Goal: Task Accomplishment & Management: Manage account settings

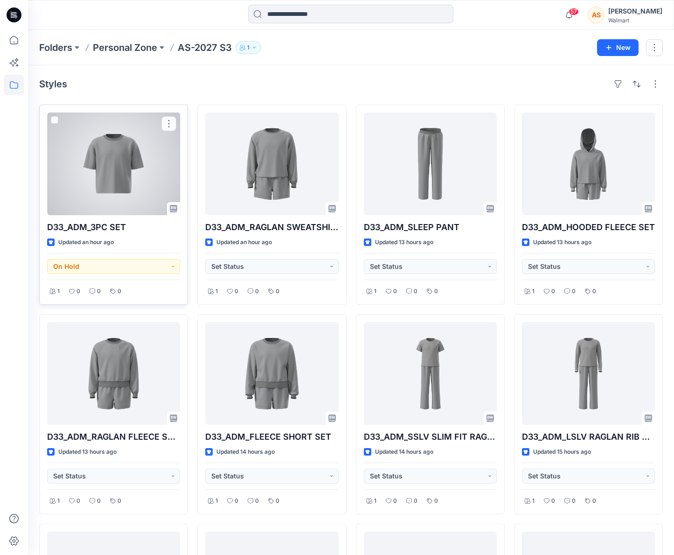
click at [126, 195] on div at bounding box center [113, 163] width 133 height 103
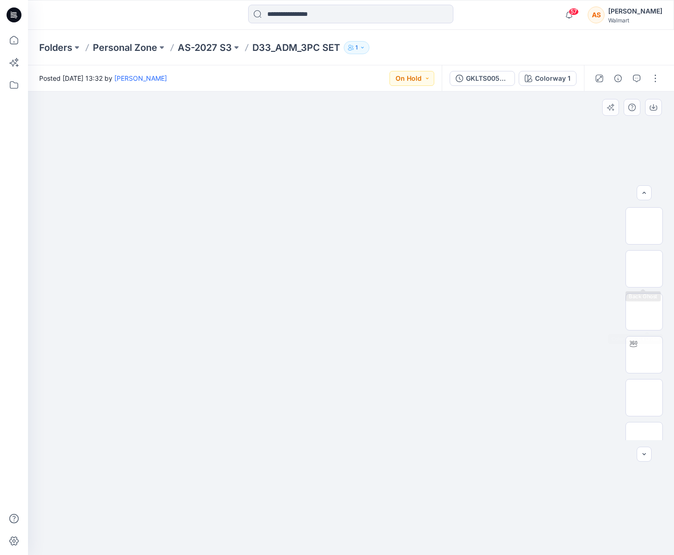
scroll to position [178, 0]
click at [644, 305] on img at bounding box center [644, 305] width 0 height 0
click at [644, 335] on img at bounding box center [644, 335] width 0 height 0
drag, startPoint x: 463, startPoint y: 512, endPoint x: 295, endPoint y: 513, distance: 168.5
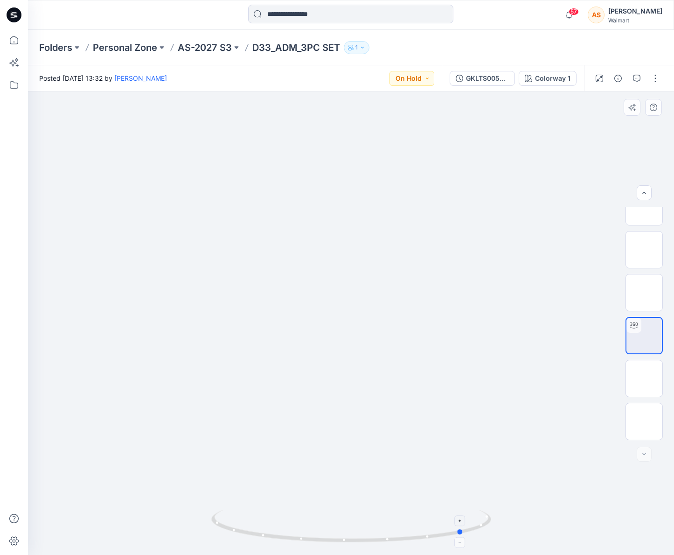
click at [295, 513] on icon at bounding box center [352, 527] width 282 height 35
click at [192, 49] on p "AS-2027 S3" at bounding box center [205, 47] width 54 height 13
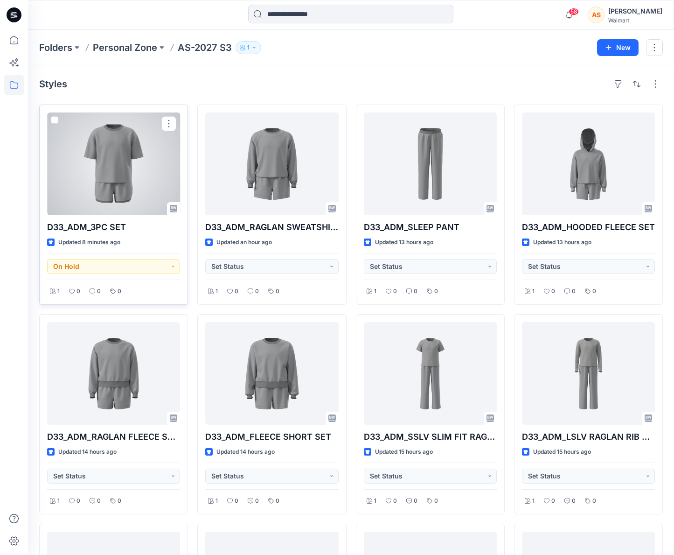
click at [103, 179] on div at bounding box center [113, 163] width 133 height 103
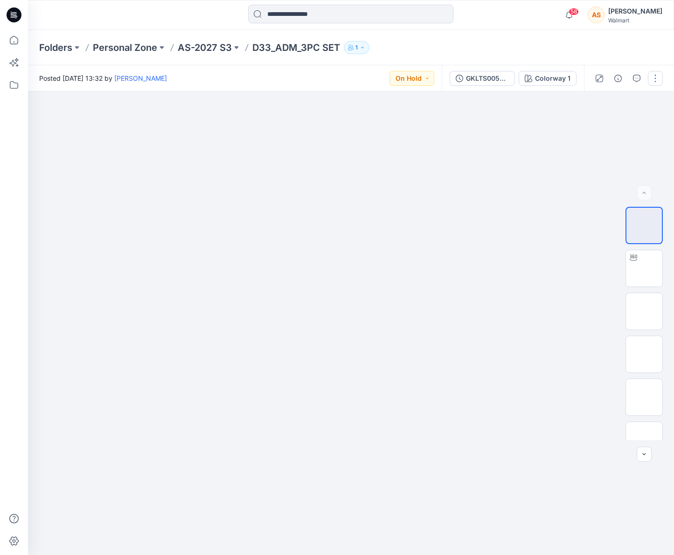
click at [658, 79] on button "button" at bounding box center [655, 78] width 15 height 15
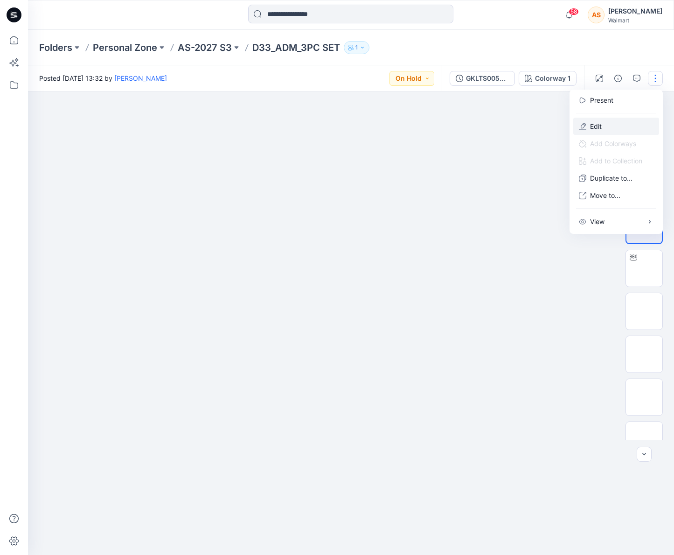
click at [626, 127] on button "Edit" at bounding box center [616, 126] width 86 height 17
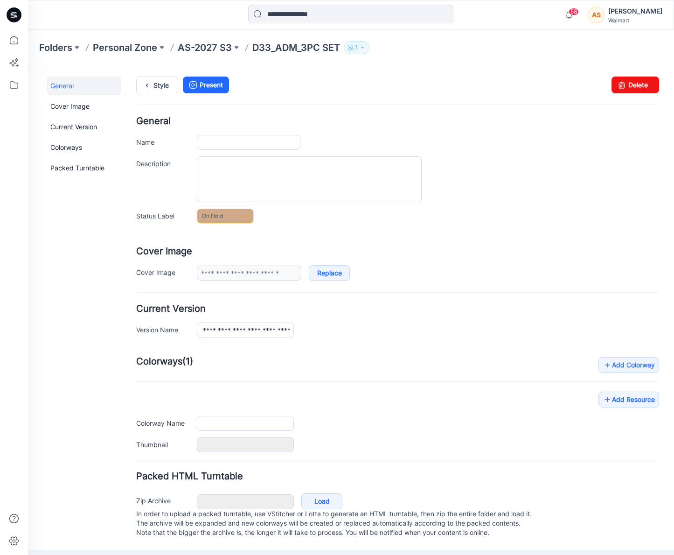
type input "**********"
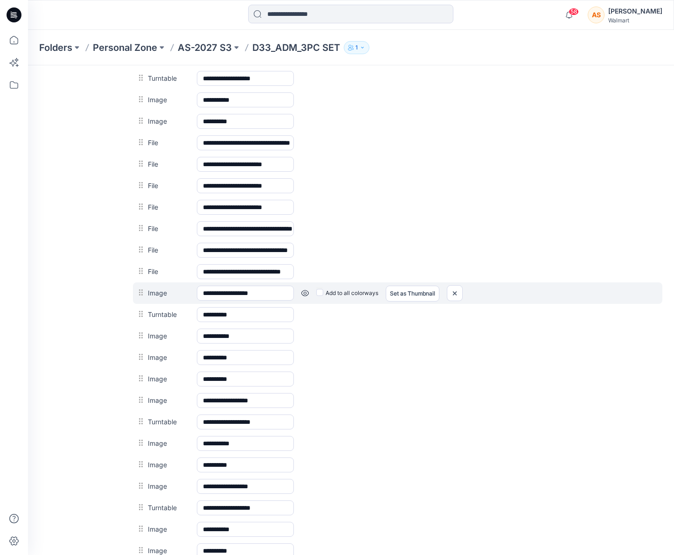
scroll to position [594, 0]
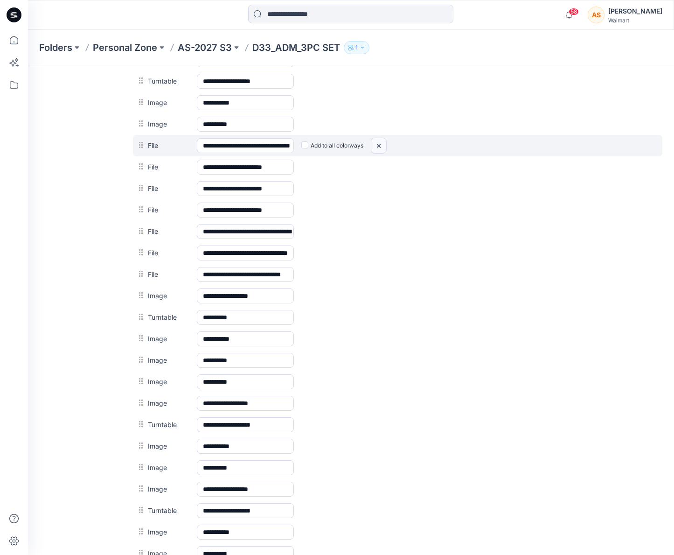
click at [28, 65] on img at bounding box center [28, 65] width 0 height 0
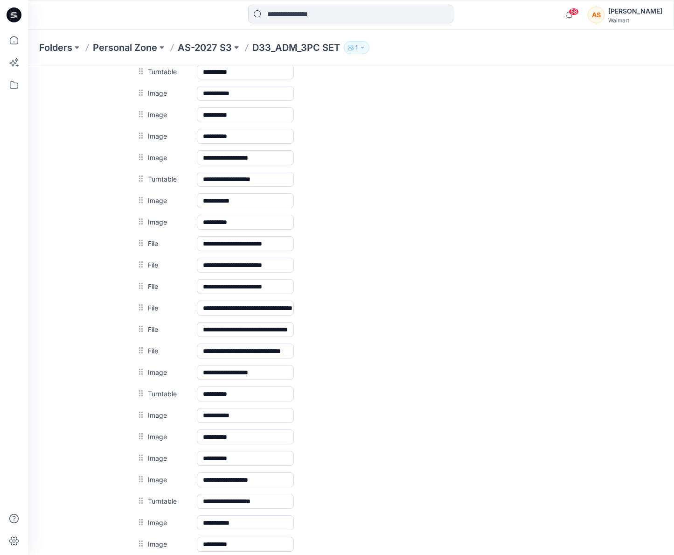
scroll to position [300, 0]
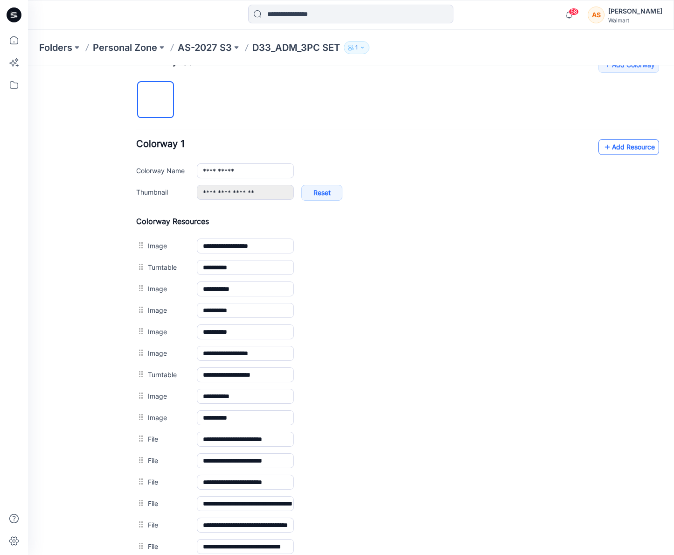
click at [622, 140] on link "Add Resource" at bounding box center [629, 147] width 61 height 16
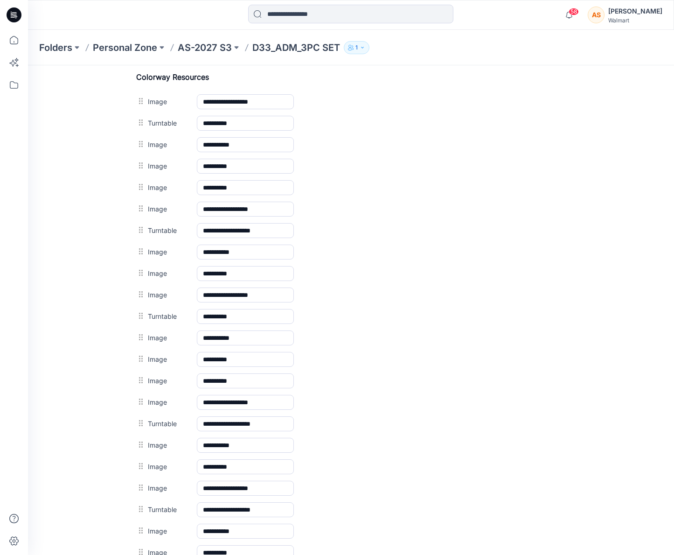
scroll to position [0, 0]
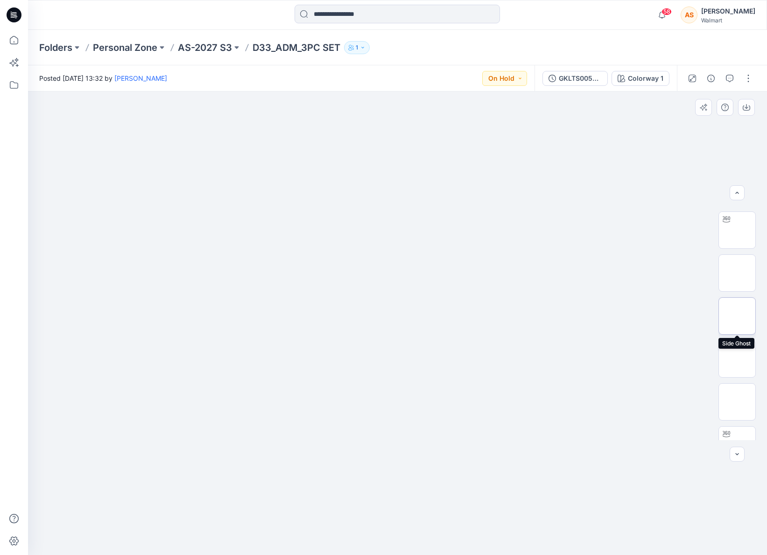
scroll to position [39, 0]
click at [674, 78] on button "button" at bounding box center [748, 78] width 15 height 15
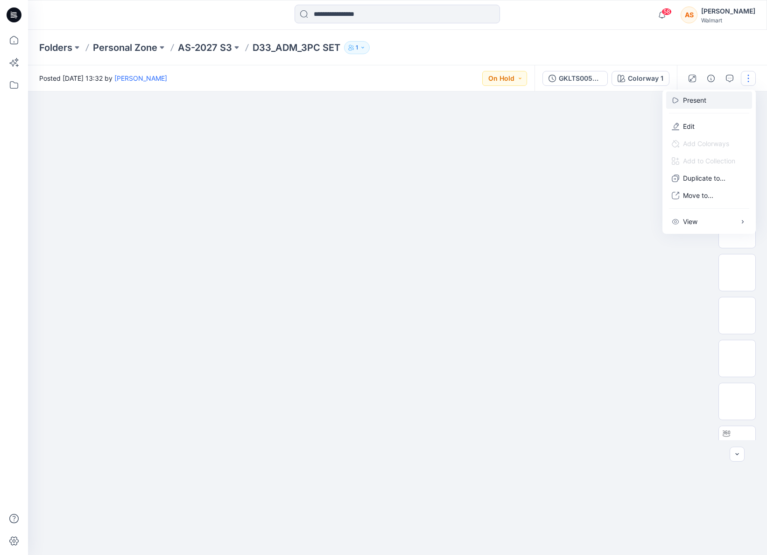
click at [674, 100] on button "Present" at bounding box center [709, 99] width 86 height 17
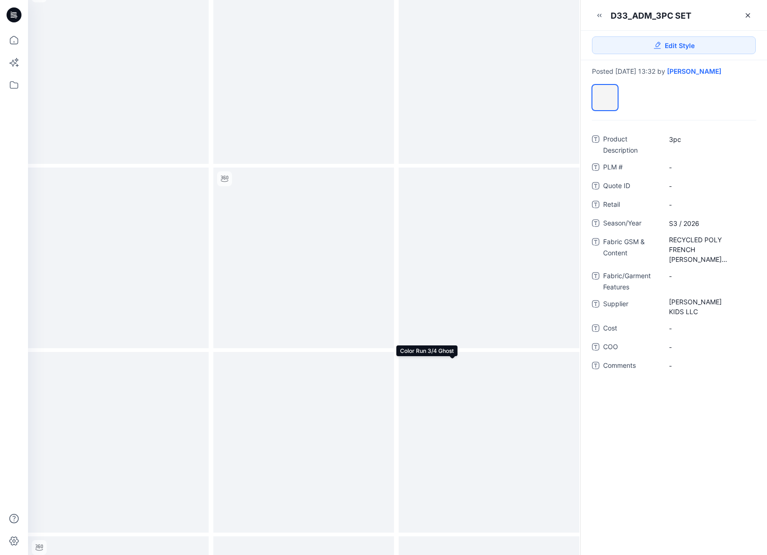
scroll to position [730, 0]
click at [674, 14] on icon at bounding box center [747, 15] width 7 height 7
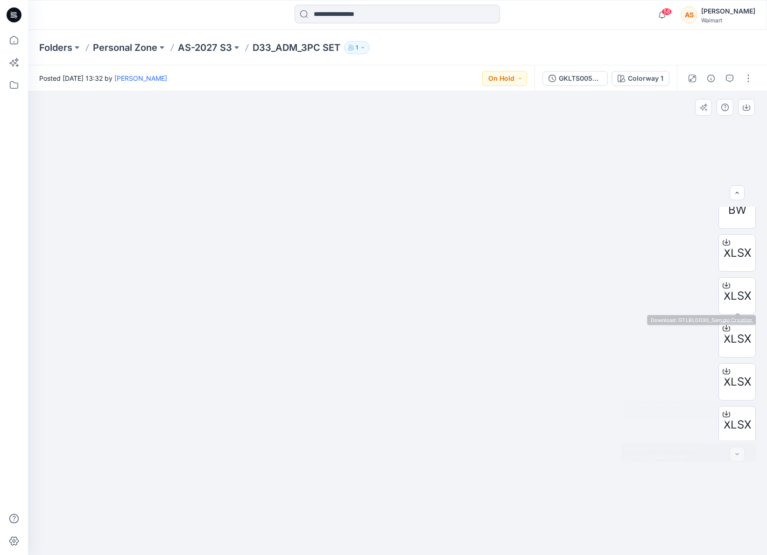
scroll to position [1006, 0]
click at [210, 45] on p "AS-2027 S3" at bounding box center [205, 47] width 54 height 13
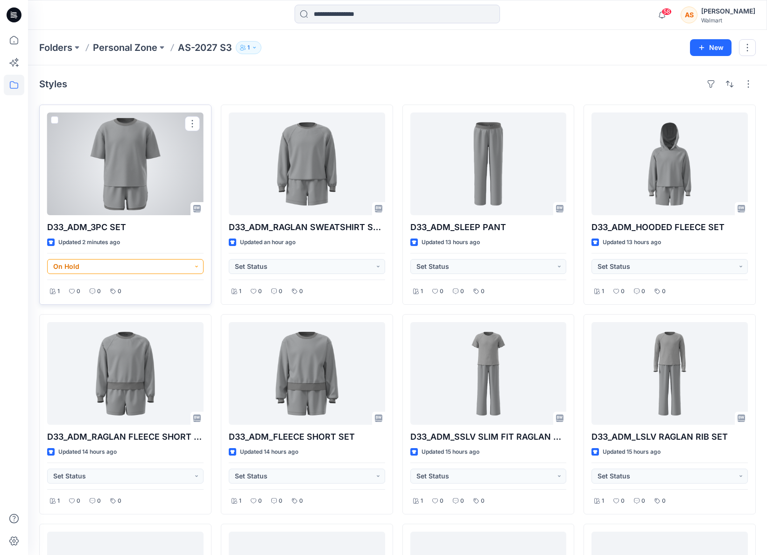
click at [152, 266] on button "On Hold" at bounding box center [125, 266] width 156 height 15
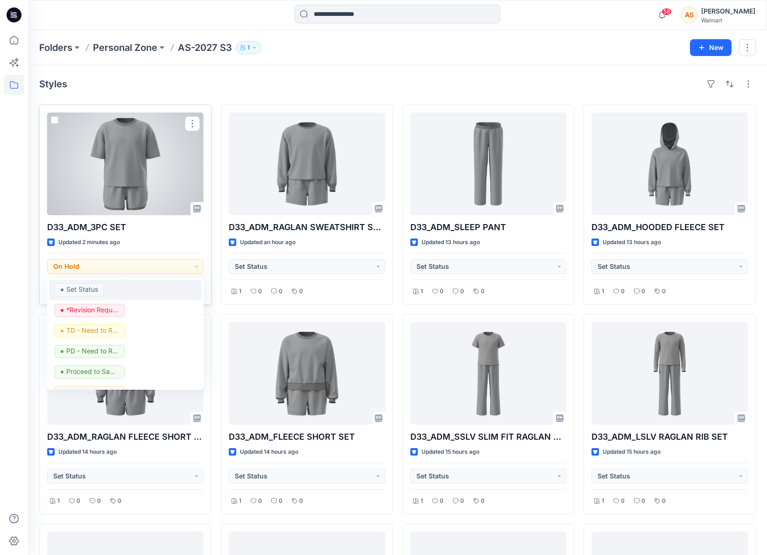
click at [133, 291] on div "Set Status" at bounding box center [125, 289] width 141 height 13
